Goal: Task Accomplishment & Management: Manage account settings

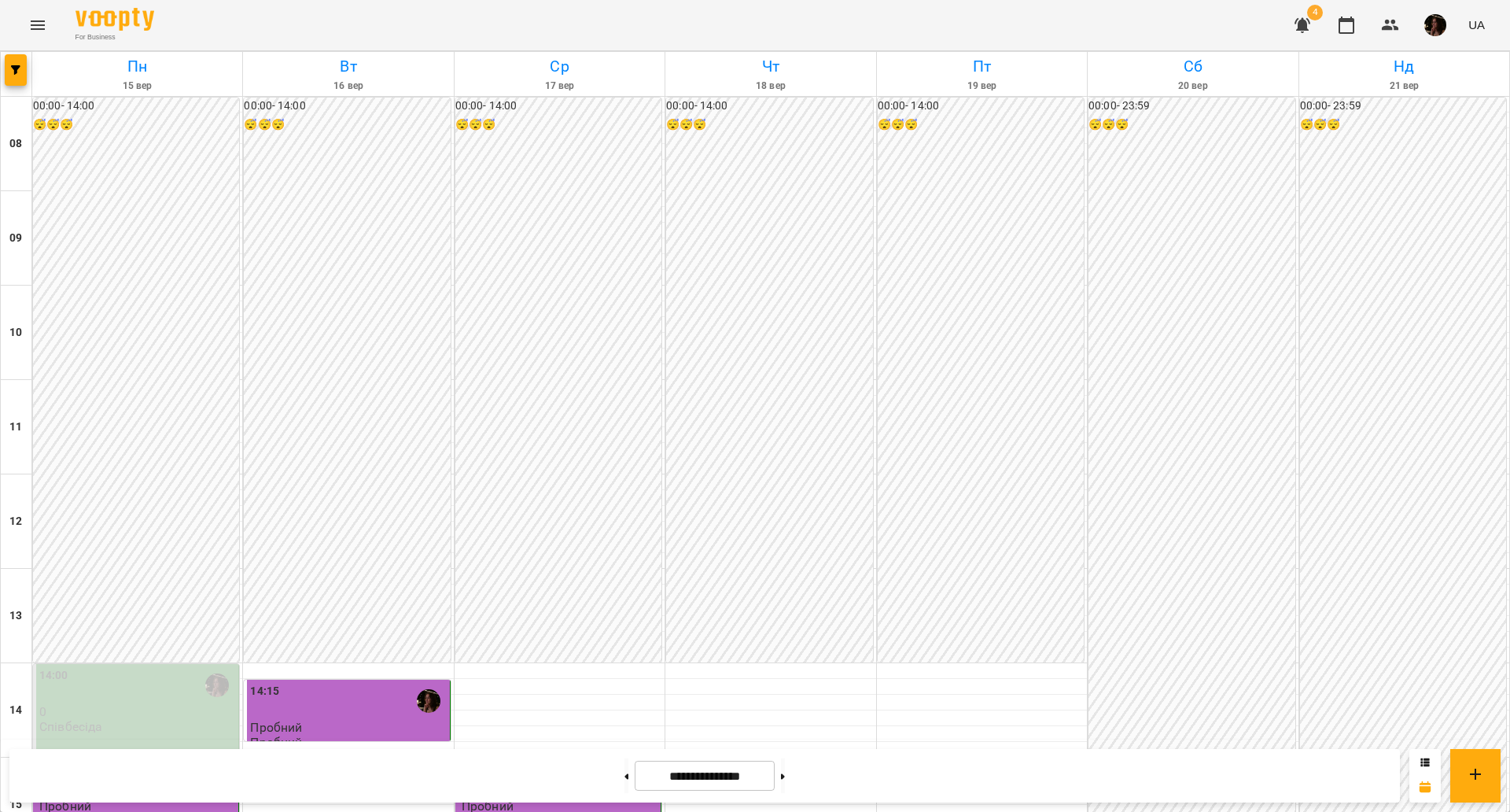
scroll to position [590, 0]
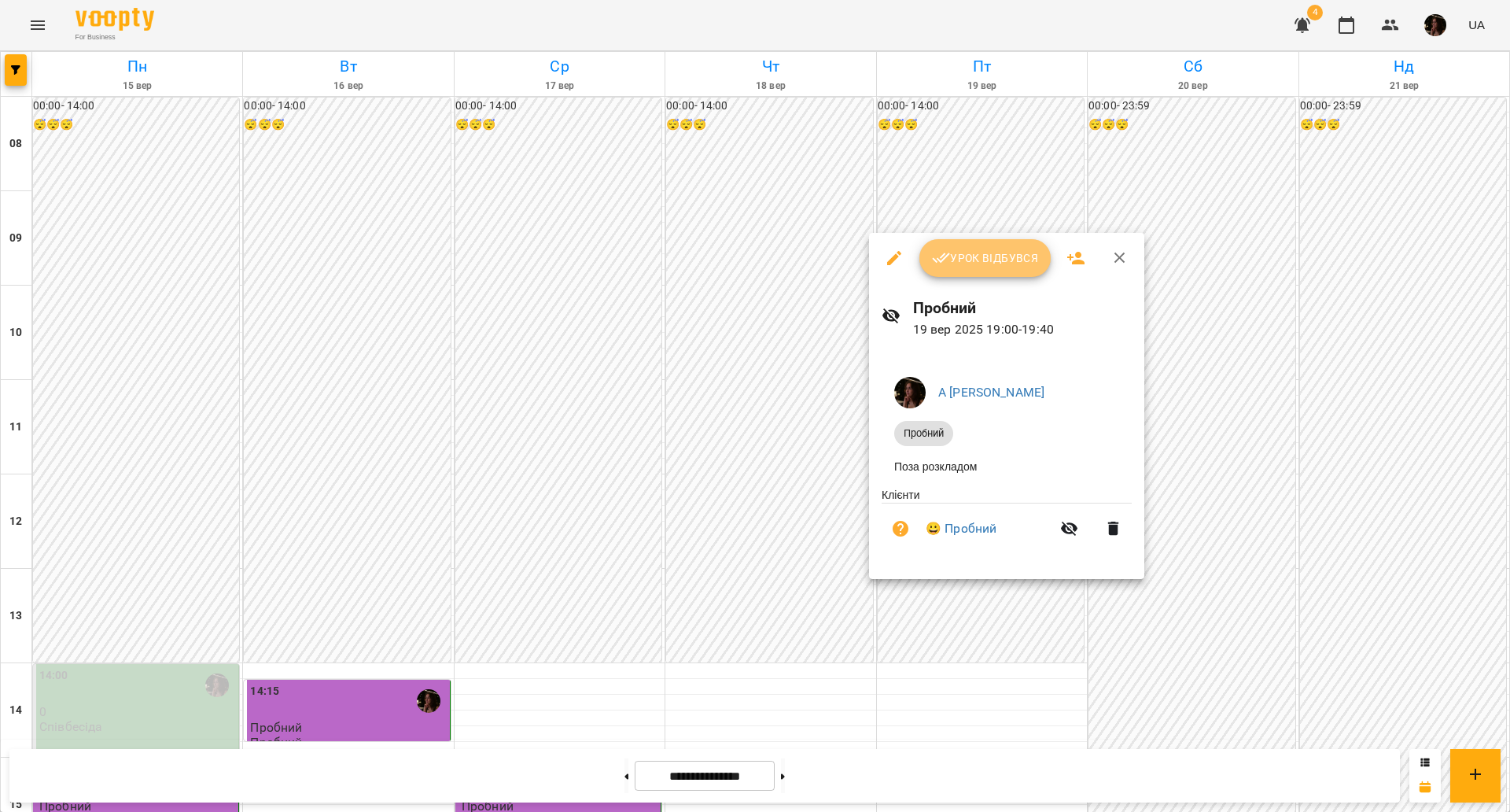
click at [963, 274] on button "Урок відбувся" at bounding box center [985, 258] width 132 height 38
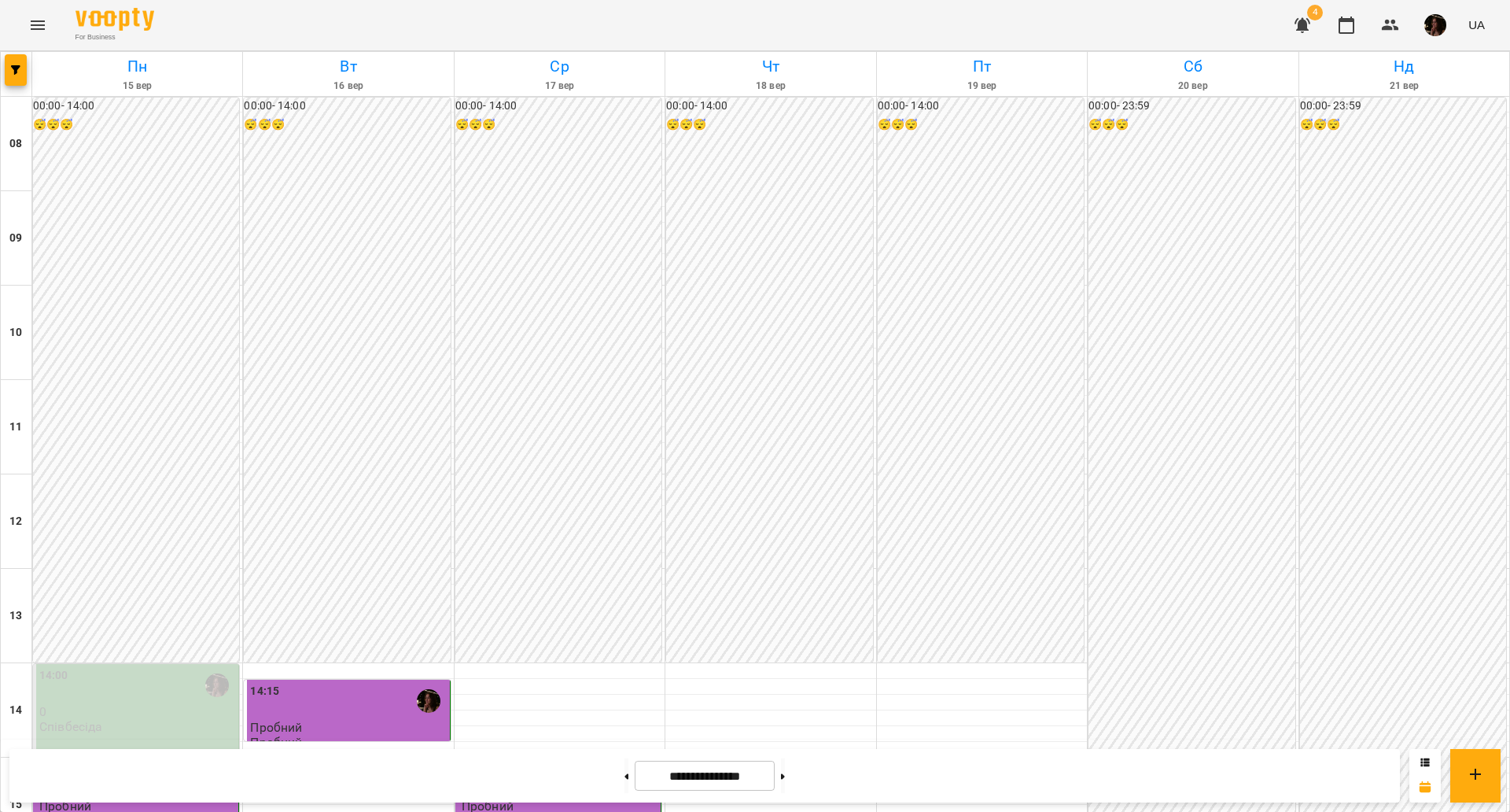
scroll to position [677, 0]
